Goal: Information Seeking & Learning: Check status

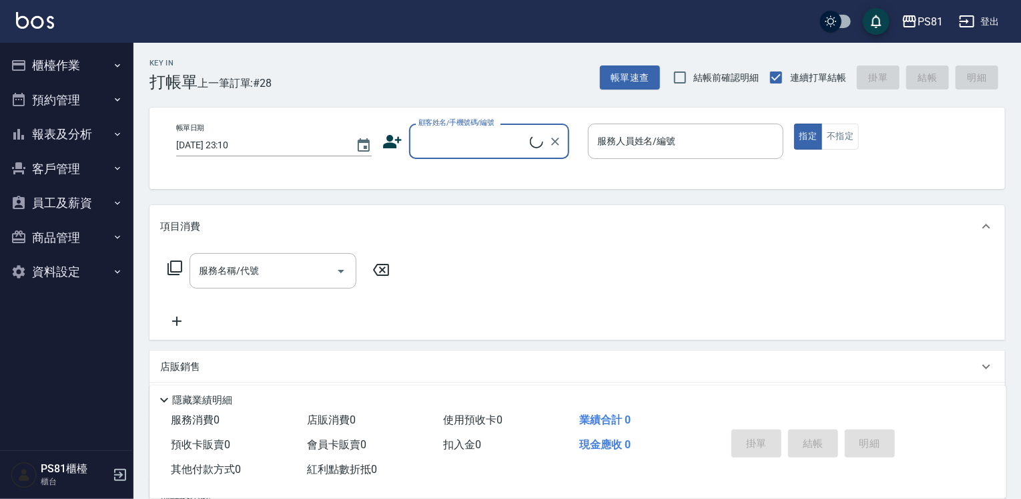
click at [101, 125] on button "報表及分析" at bounding box center [66, 134] width 123 height 35
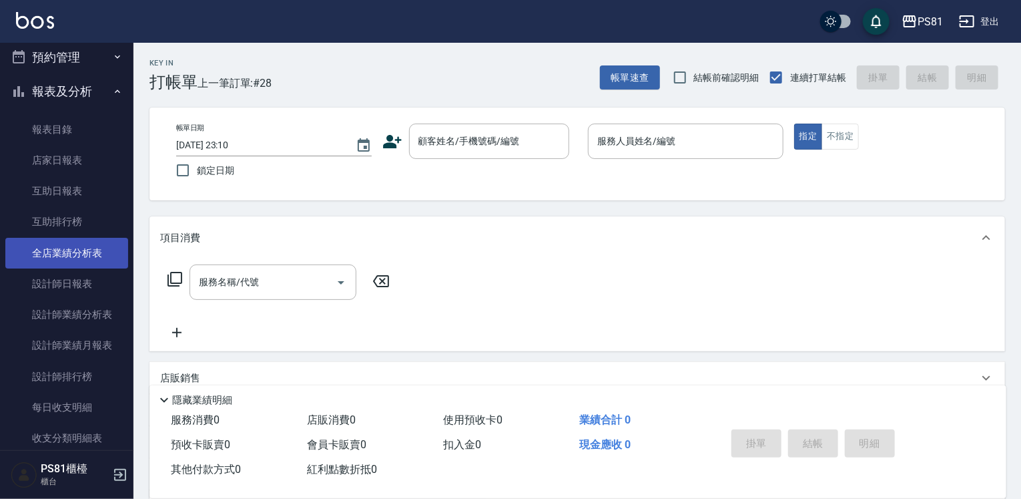
scroll to position [67, 0]
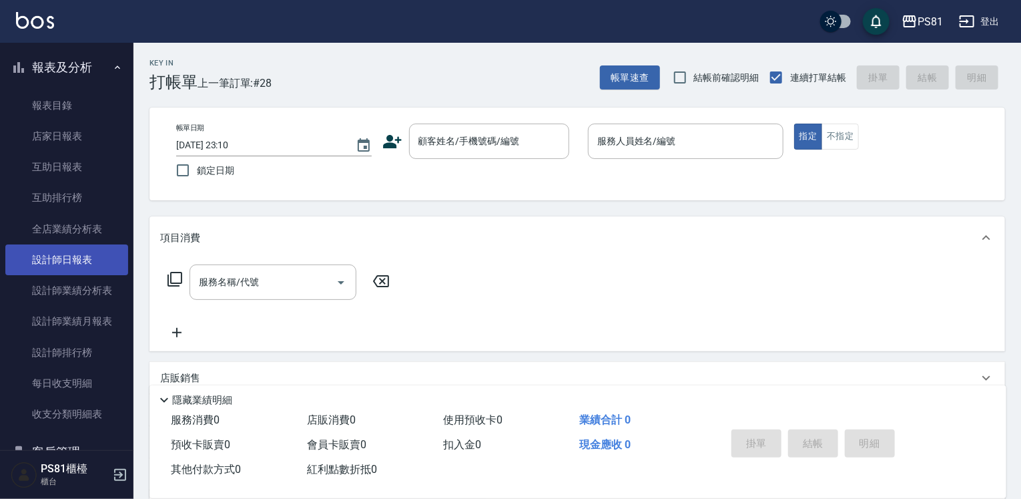
click at [85, 259] on link "設計師日報表" at bounding box center [66, 259] width 123 height 31
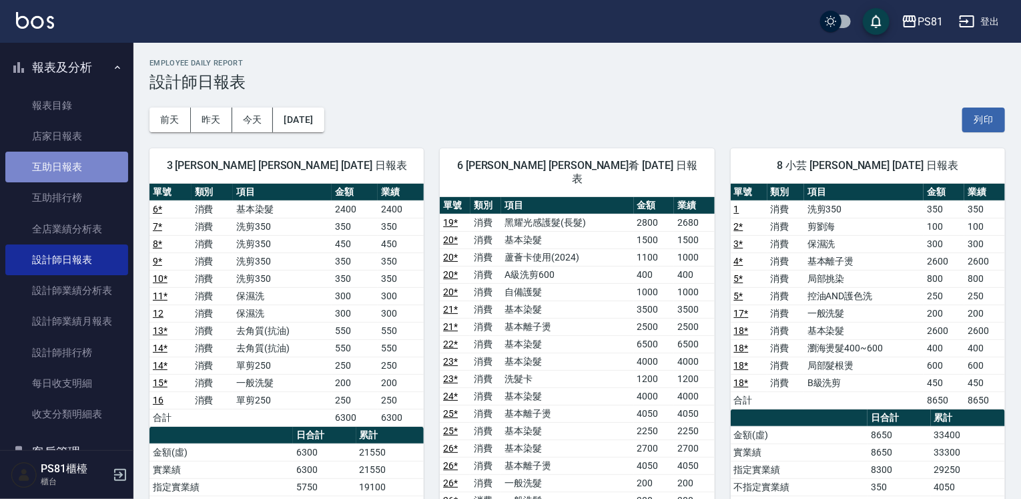
click at [92, 165] on link "互助日報表" at bounding box center [66, 167] width 123 height 31
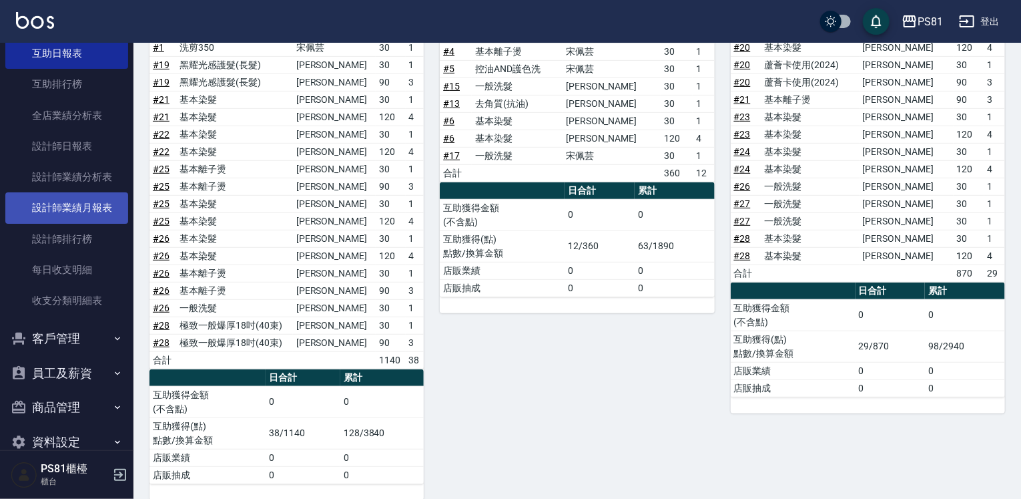
scroll to position [200, 0]
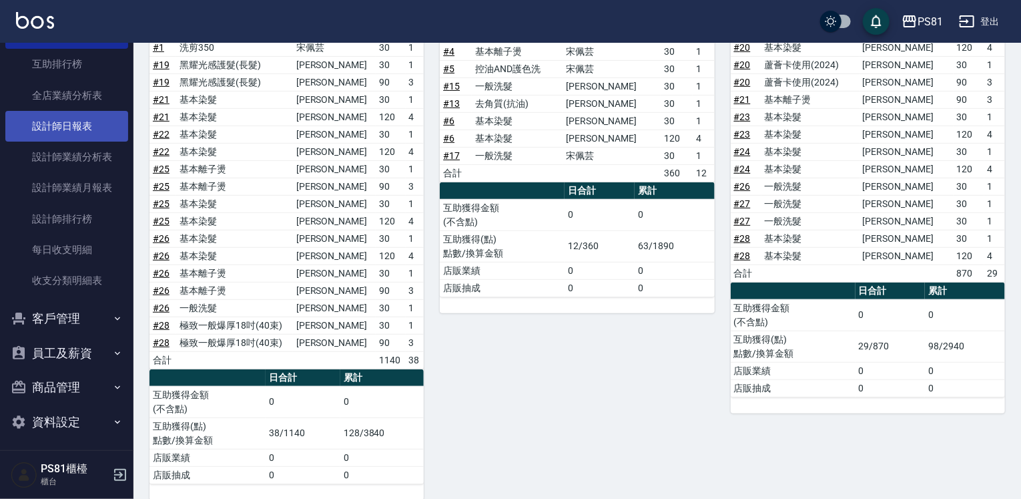
click at [106, 123] on link "設計師日報表" at bounding box center [66, 126] width 123 height 31
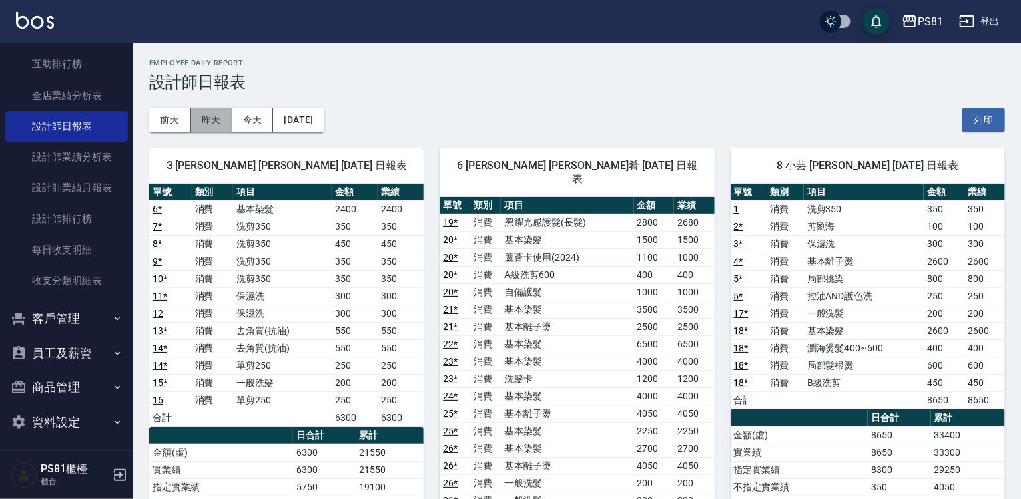
click at [206, 121] on button "昨天" at bounding box center [211, 119] width 41 height 25
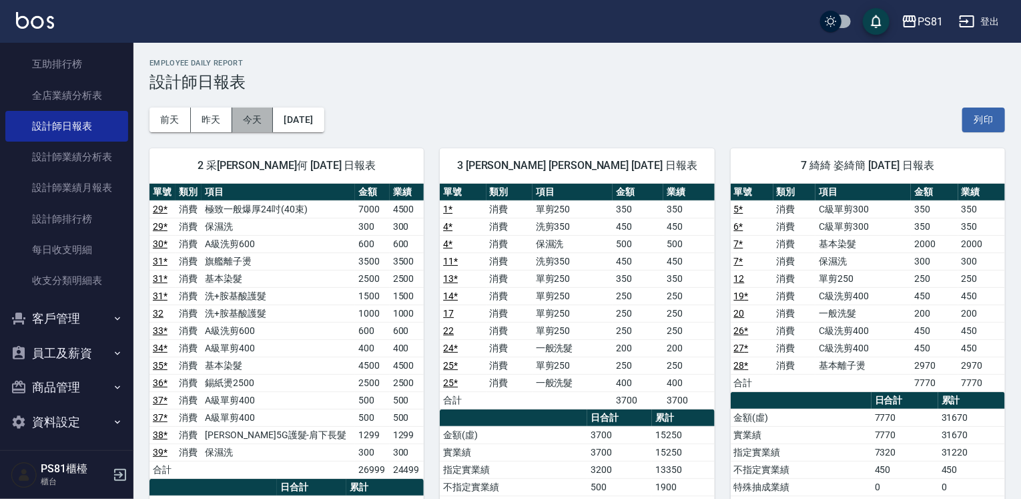
click at [256, 119] on button "今天" at bounding box center [252, 119] width 41 height 25
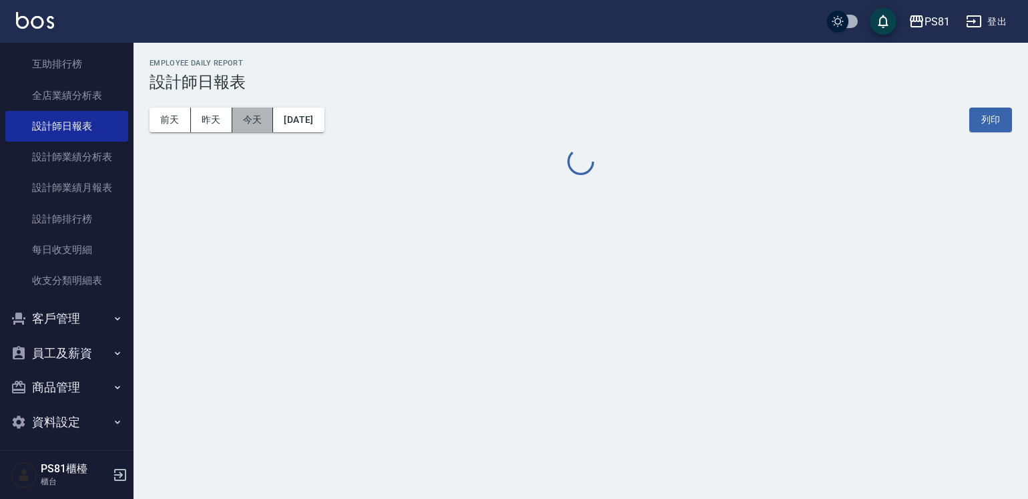
drag, startPoint x: 255, startPoint y: 119, endPoint x: 242, endPoint y: 127, distance: 15.0
click at [254, 119] on button "今天" at bounding box center [252, 119] width 41 height 25
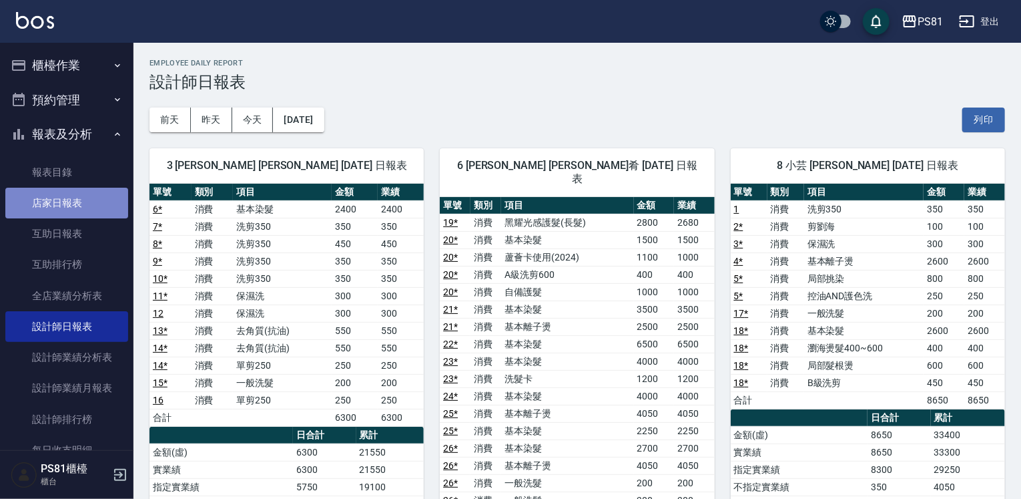
click at [77, 197] on link "店家日報表" at bounding box center [66, 203] width 123 height 31
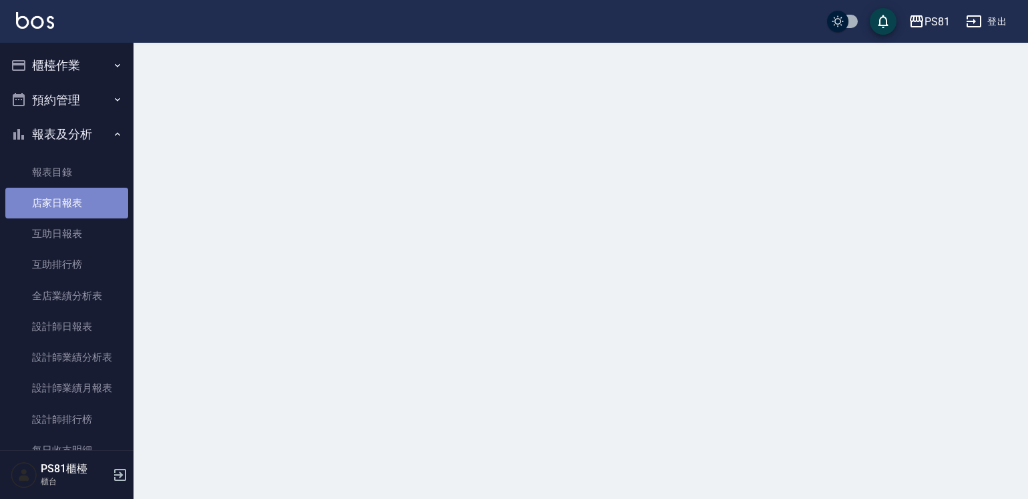
click at [77, 197] on link "店家日報表" at bounding box center [66, 203] width 123 height 31
click at [75, 197] on link "店家日報表" at bounding box center [66, 203] width 123 height 31
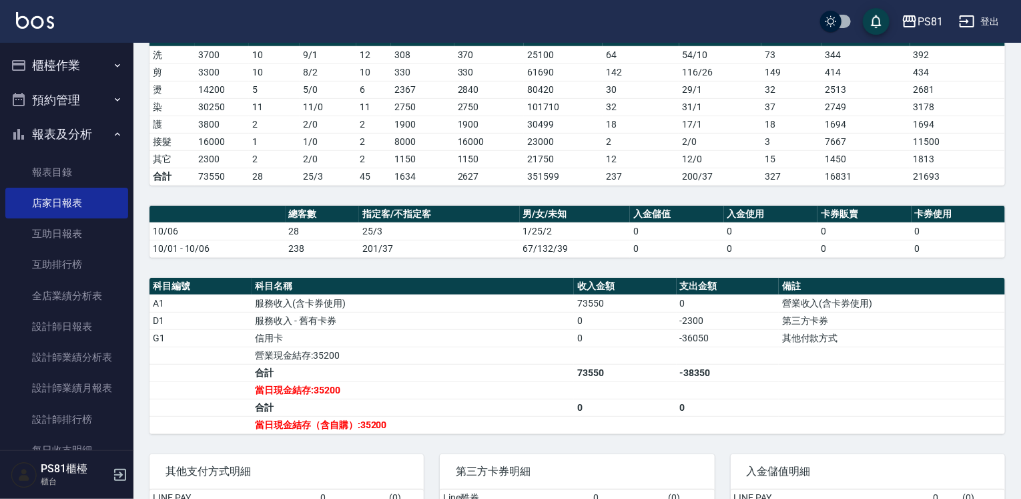
scroll to position [327, 0]
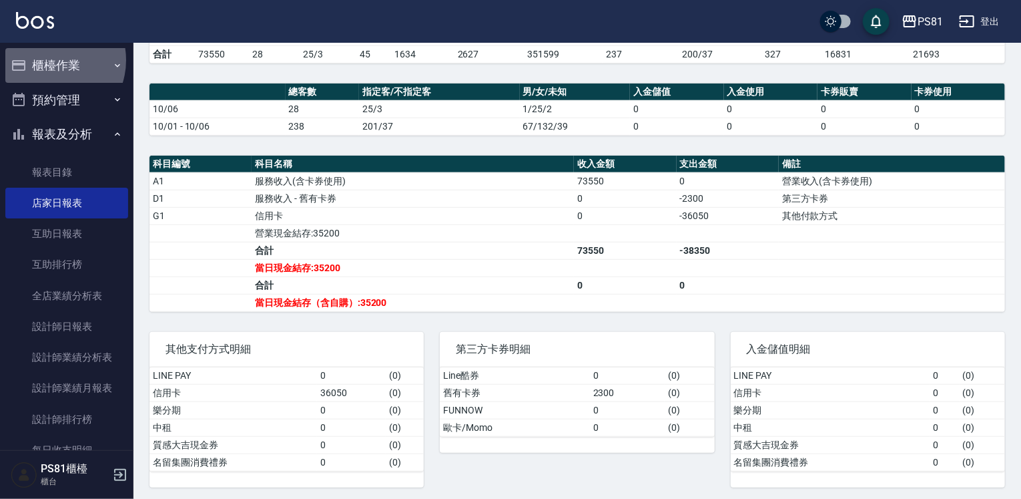
click at [50, 60] on button "櫃檯作業" at bounding box center [66, 65] width 123 height 35
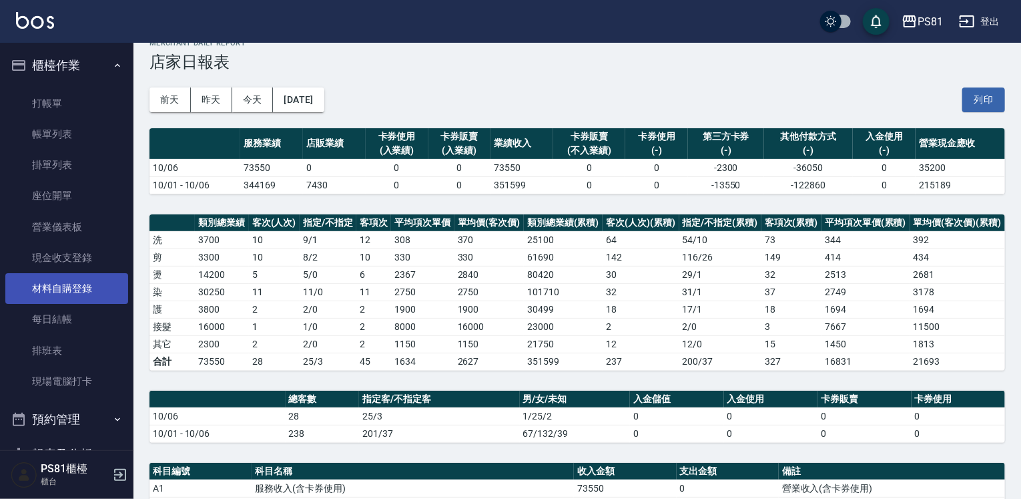
scroll to position [0, 0]
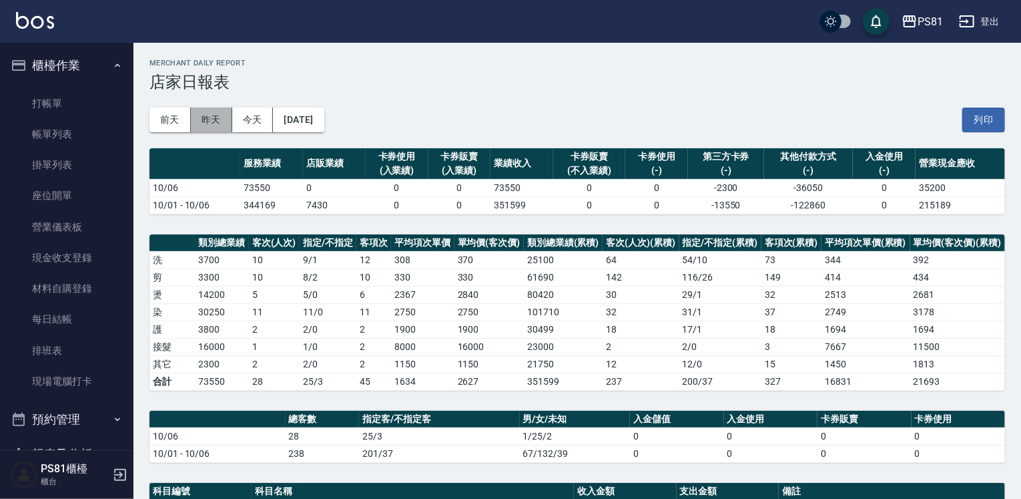
click at [208, 129] on button "昨天" at bounding box center [211, 119] width 41 height 25
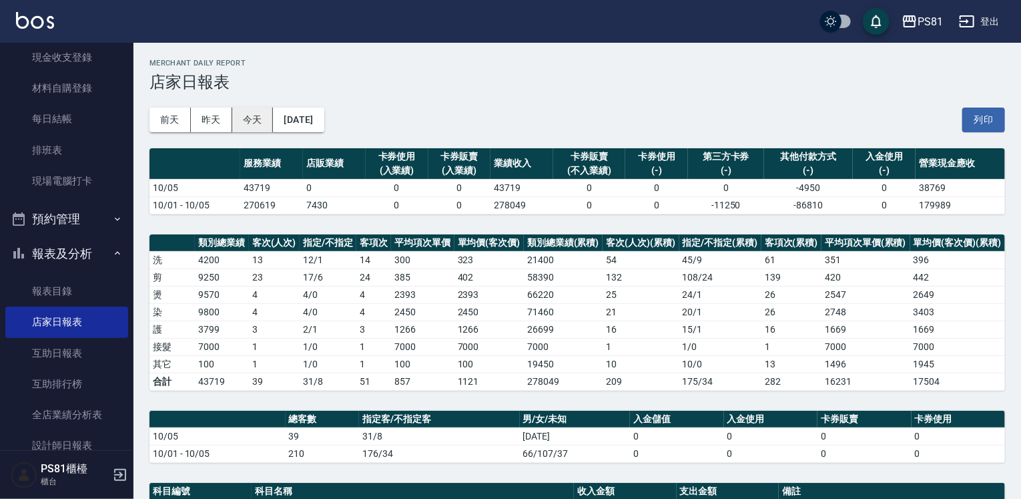
click at [250, 129] on button "今天" at bounding box center [252, 119] width 41 height 25
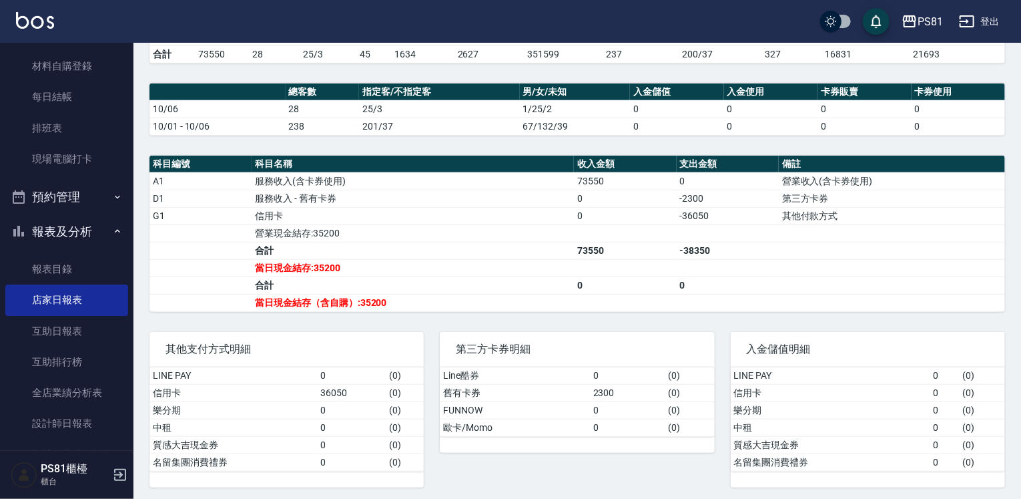
scroll to position [400, 0]
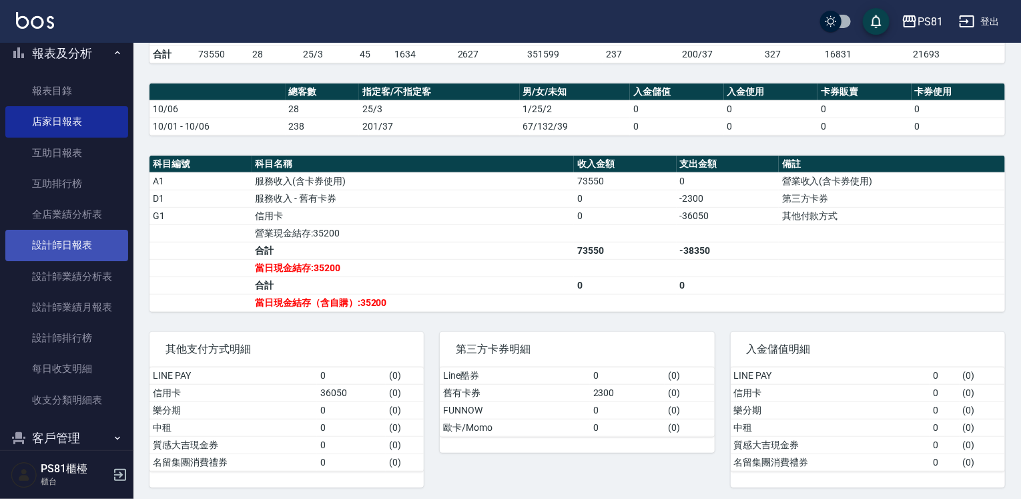
click at [98, 244] on link "設計師日報表" at bounding box center [66, 245] width 123 height 31
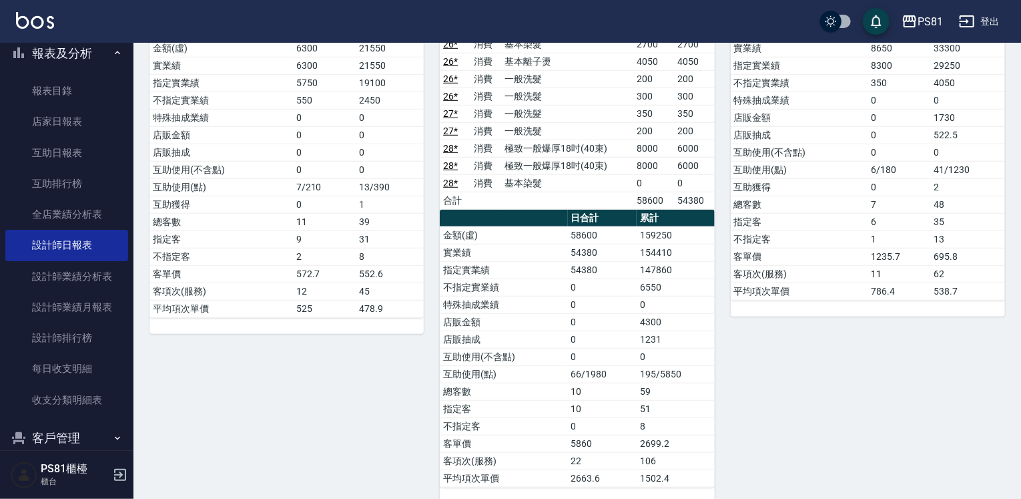
scroll to position [405, 0]
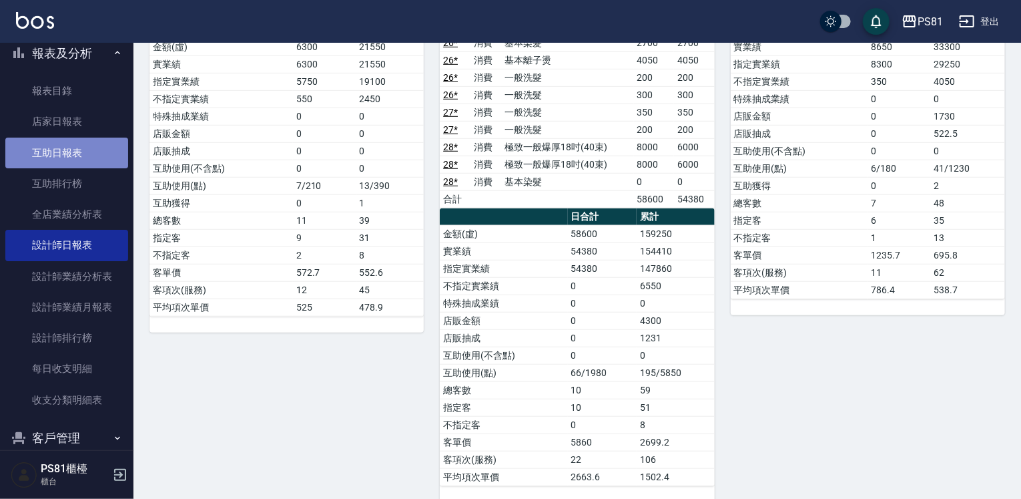
click at [96, 158] on link "互助日報表" at bounding box center [66, 152] width 123 height 31
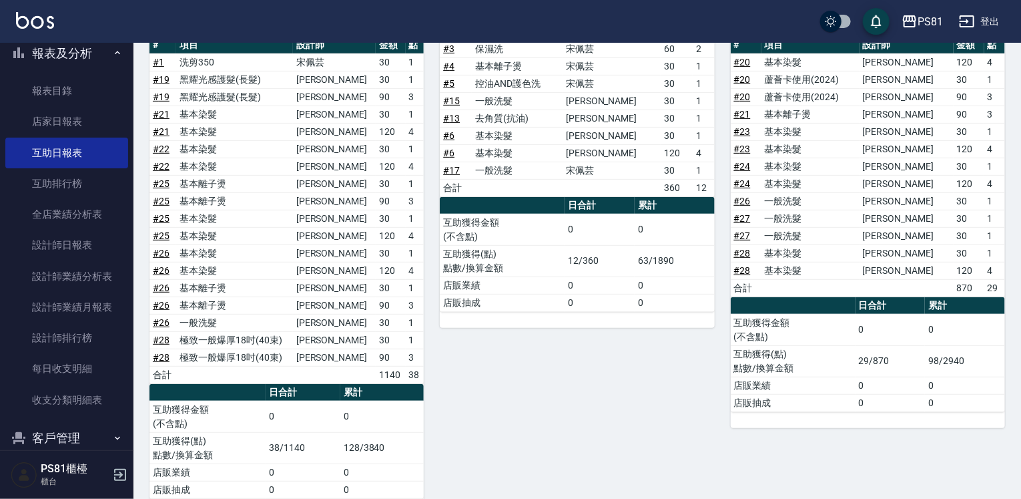
scroll to position [224, 0]
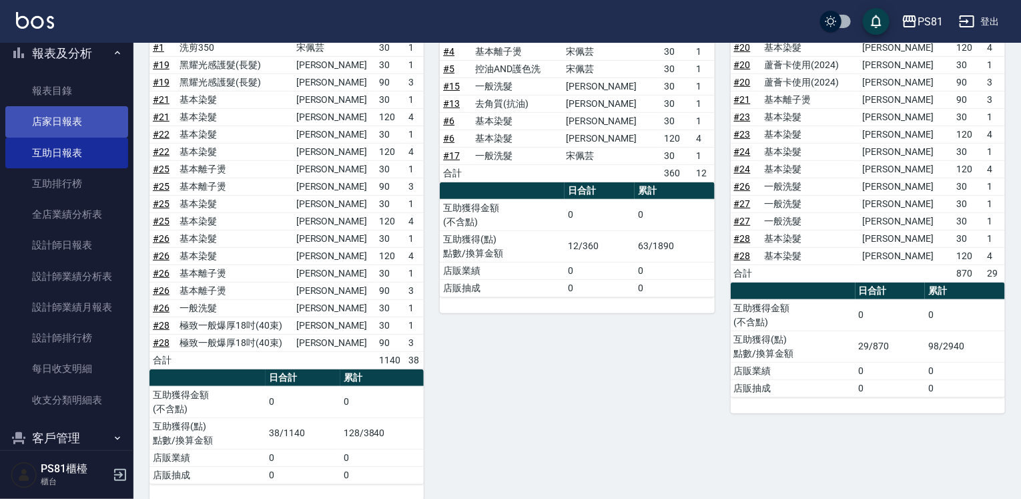
click at [98, 112] on link "店家日報表" at bounding box center [66, 121] width 123 height 31
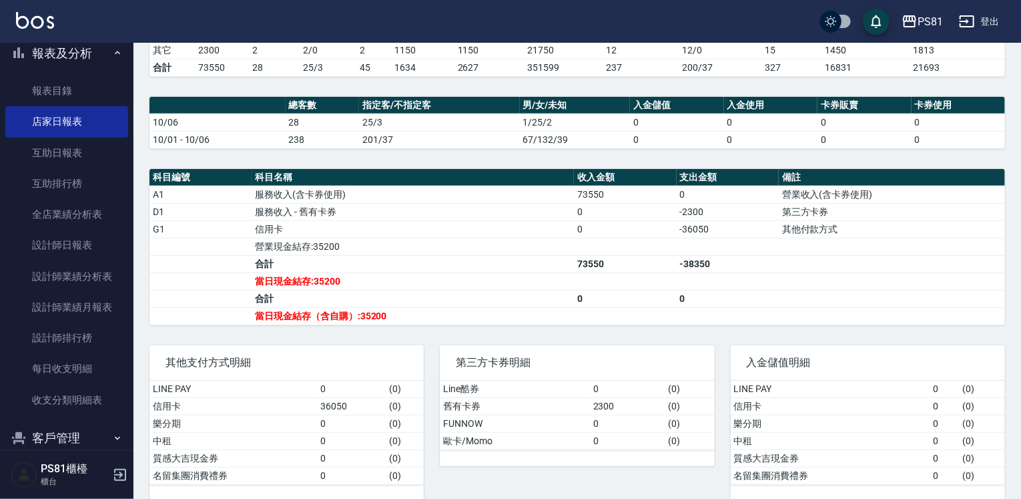
scroll to position [327, 0]
